Goal: Transaction & Acquisition: Obtain resource

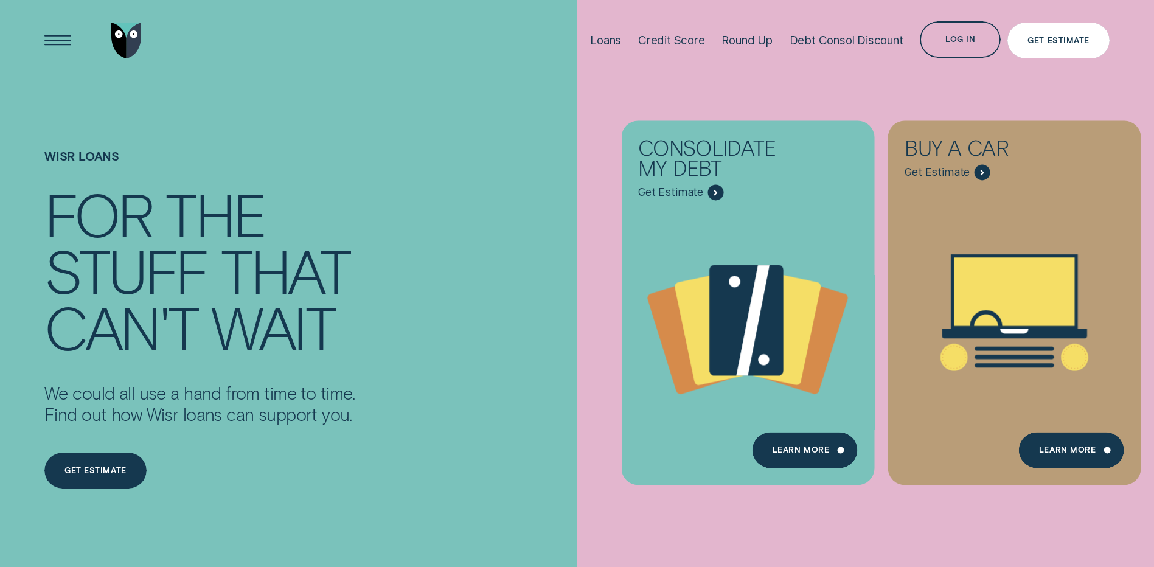
click at [1074, 47] on div "Get Estimate" at bounding box center [1059, 41] width 102 height 37
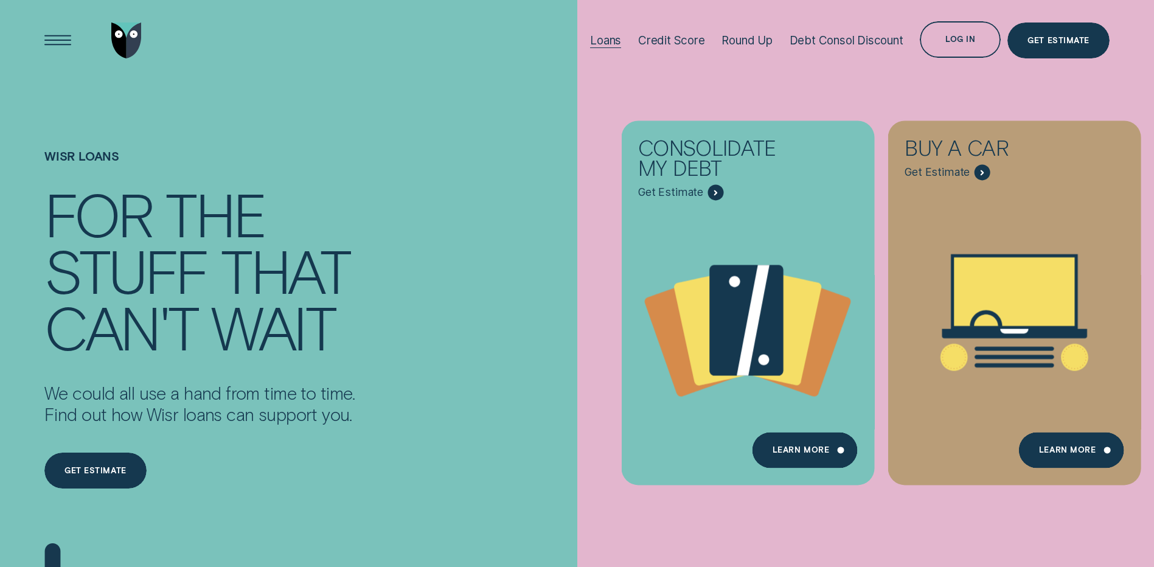
click at [612, 31] on div "Loans" at bounding box center [605, 40] width 31 height 81
click at [606, 40] on div "Loans" at bounding box center [605, 40] width 31 height 14
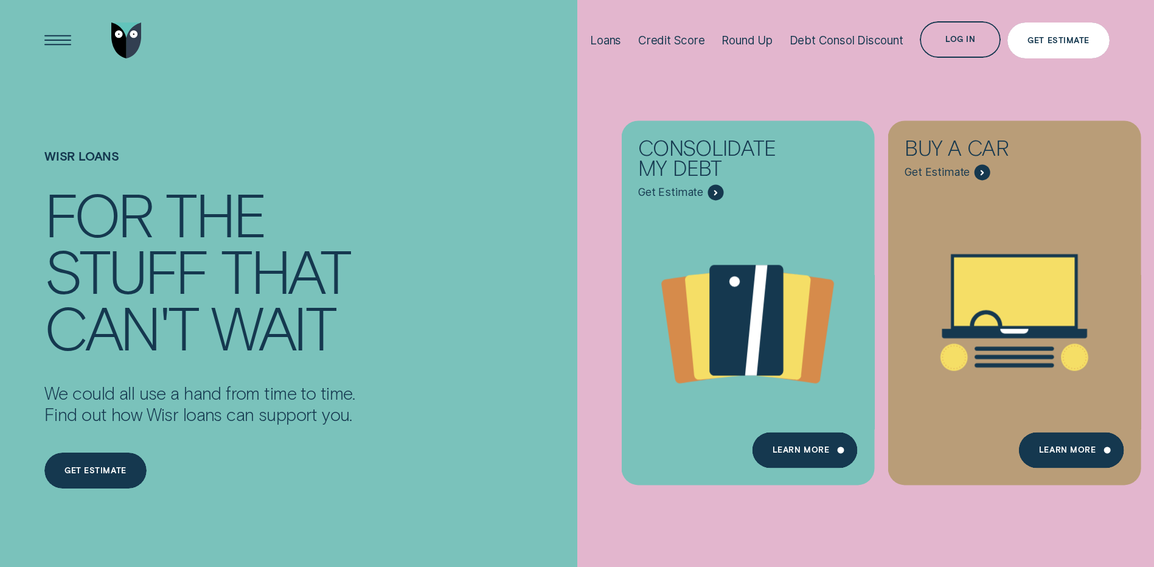
click at [1072, 40] on div "Get Estimate" at bounding box center [1058, 40] width 61 height 7
